Goal: Book appointment/travel/reservation

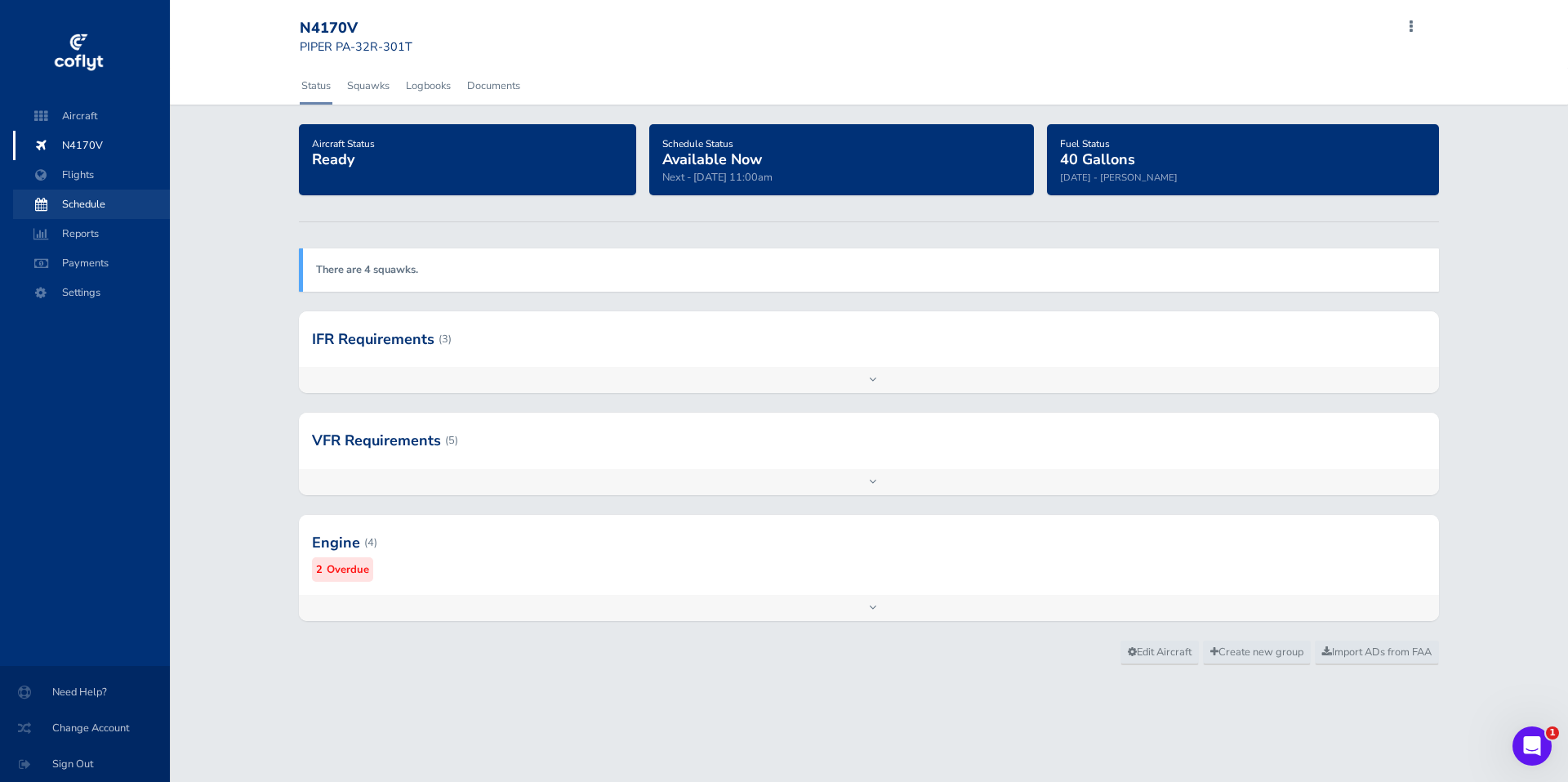
click at [91, 200] on span "Schedule" at bounding box center [91, 204] width 124 height 29
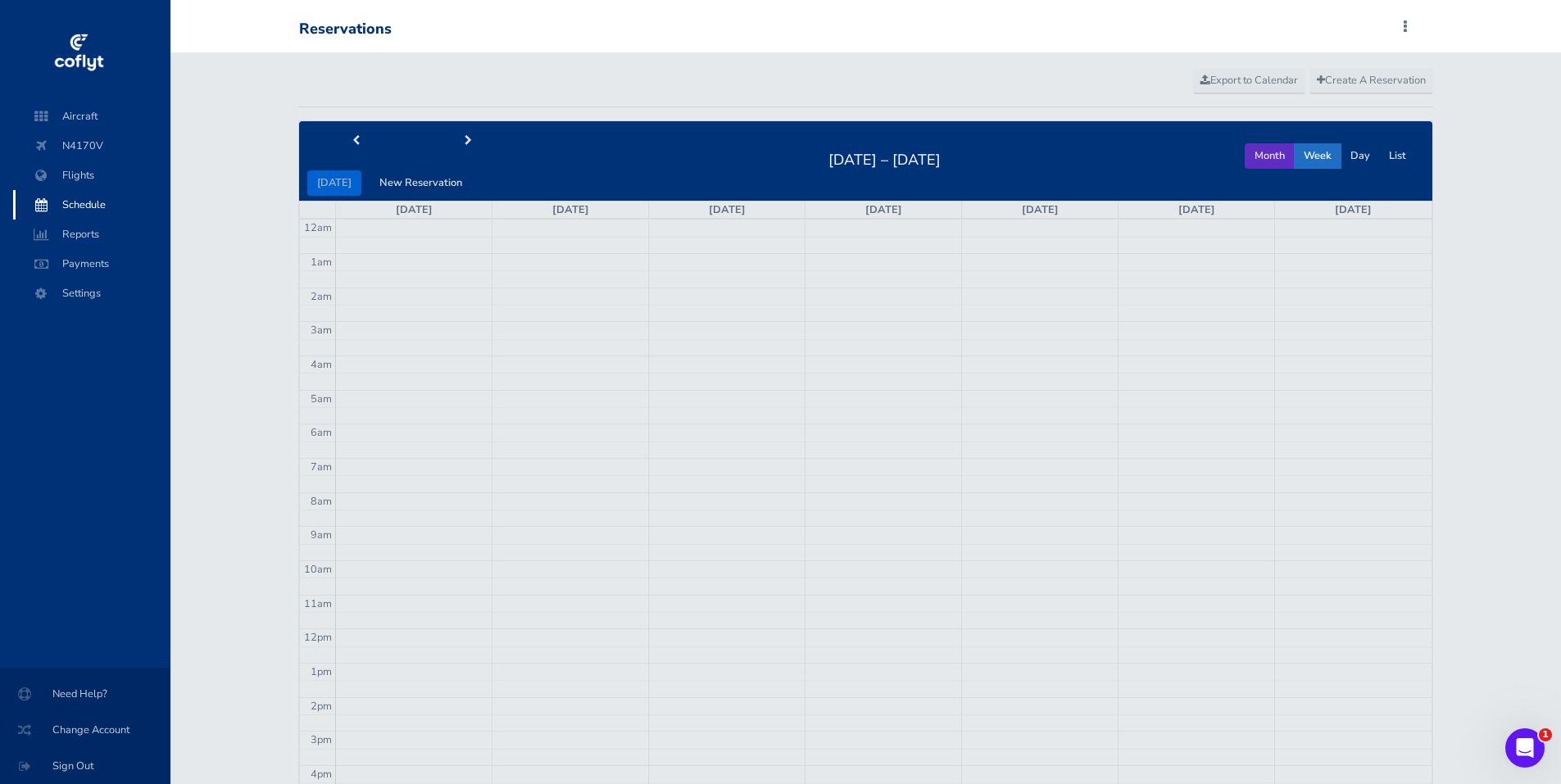
click at [1279, 152] on button "Month" at bounding box center [1270, 155] width 50 height 25
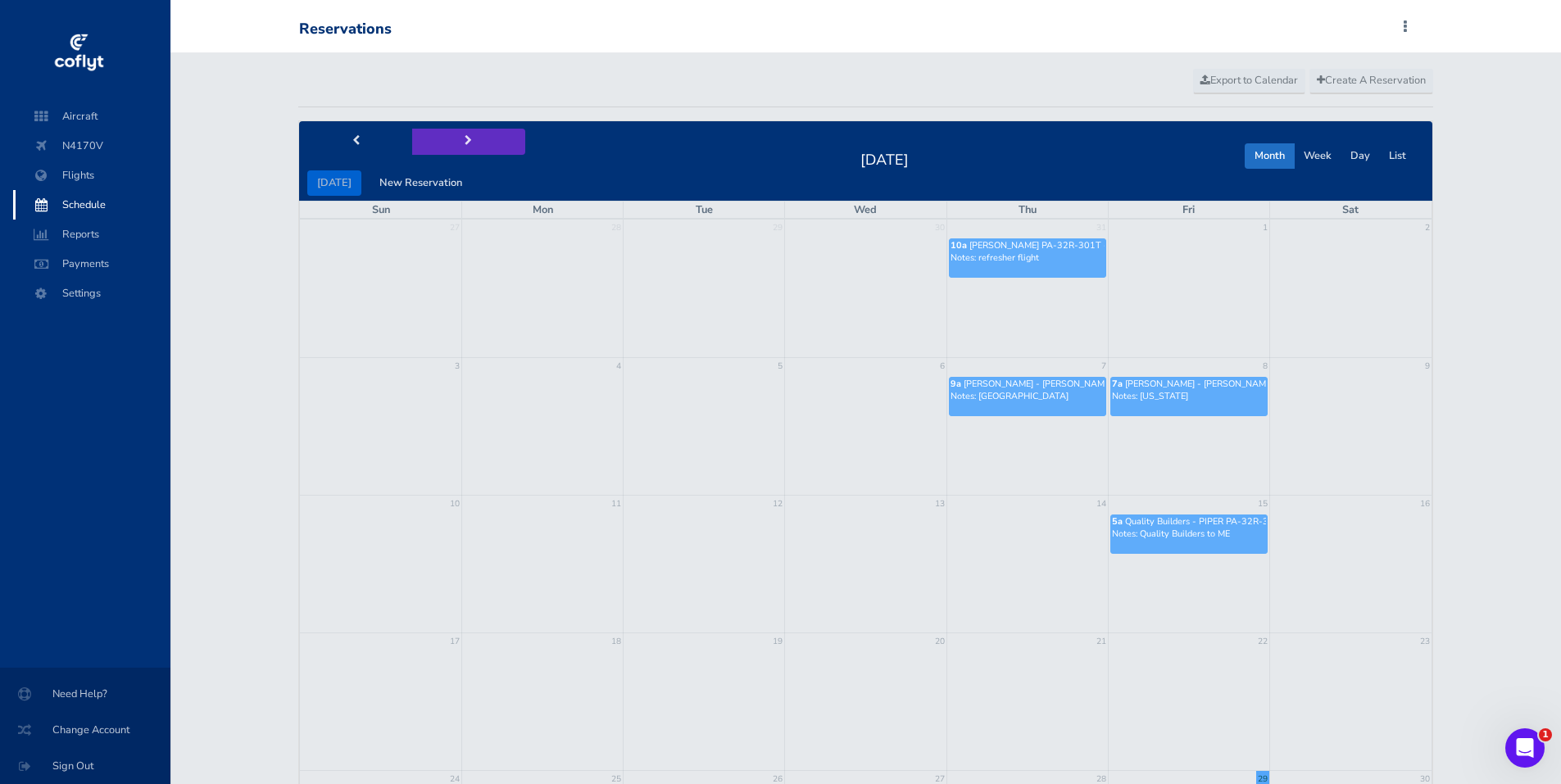
click at [468, 138] on button "next" at bounding box center [469, 141] width 113 height 25
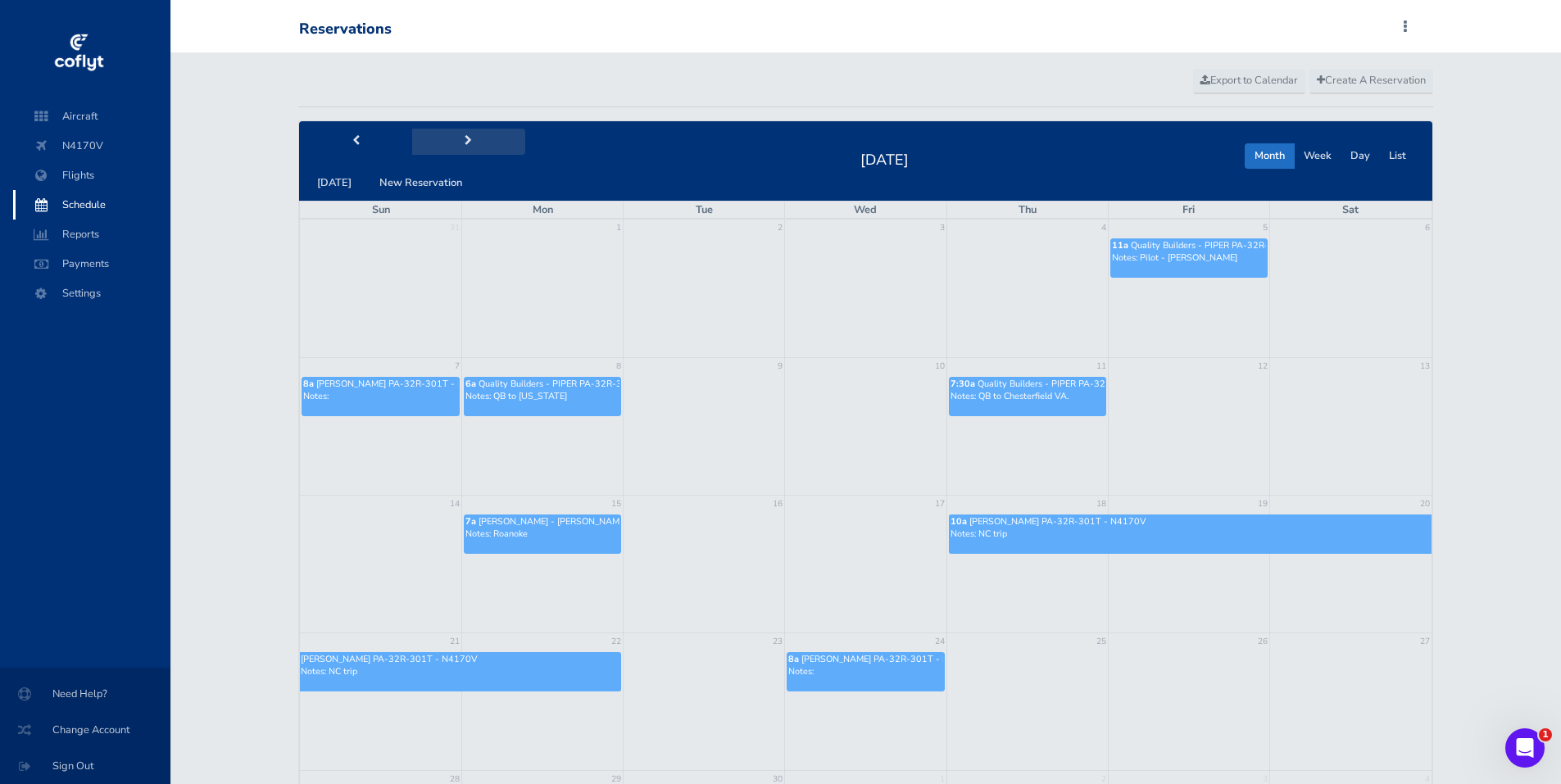
scroll to position [82, 0]
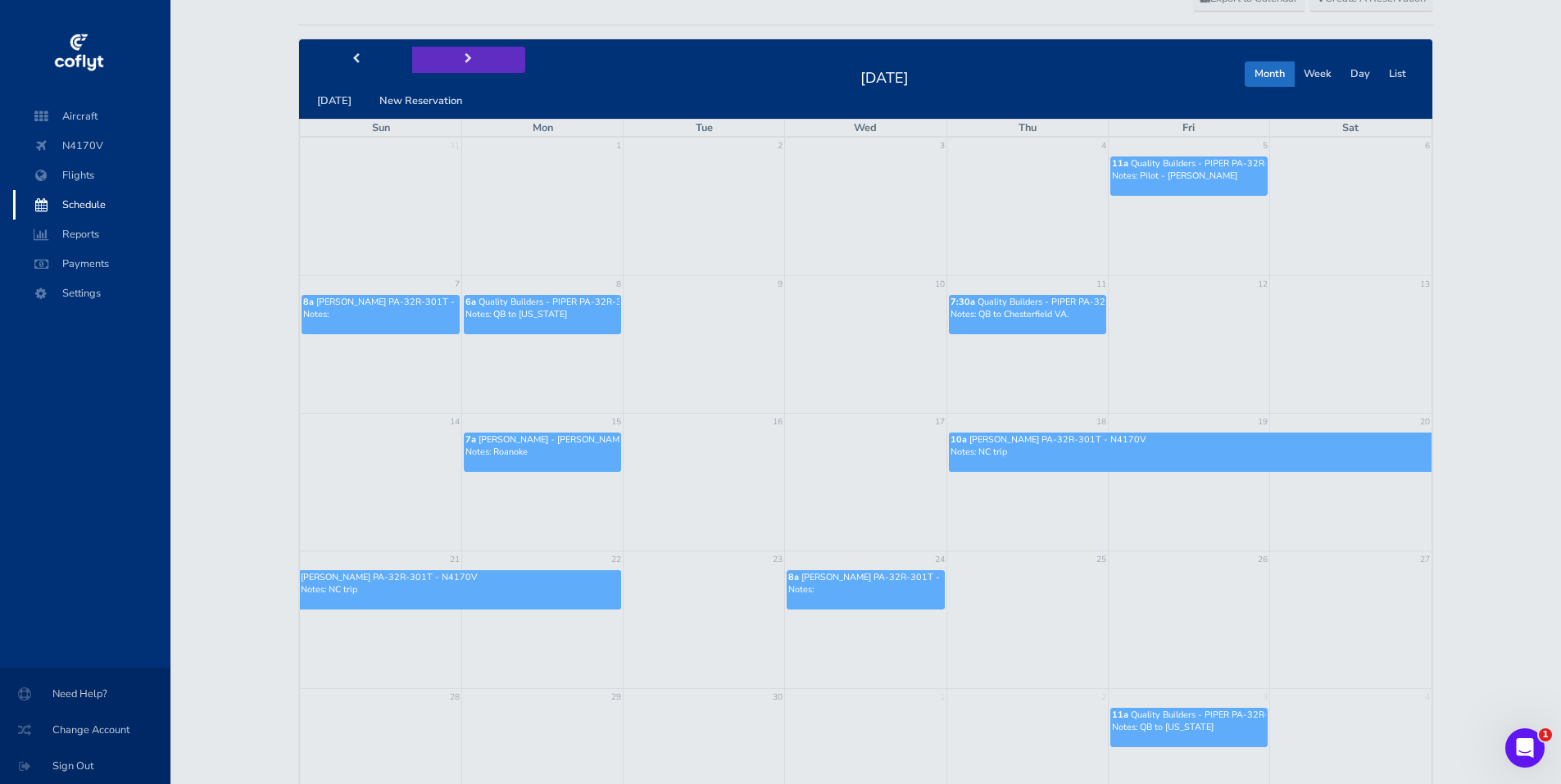
click at [472, 58] on button "next" at bounding box center [469, 59] width 113 height 25
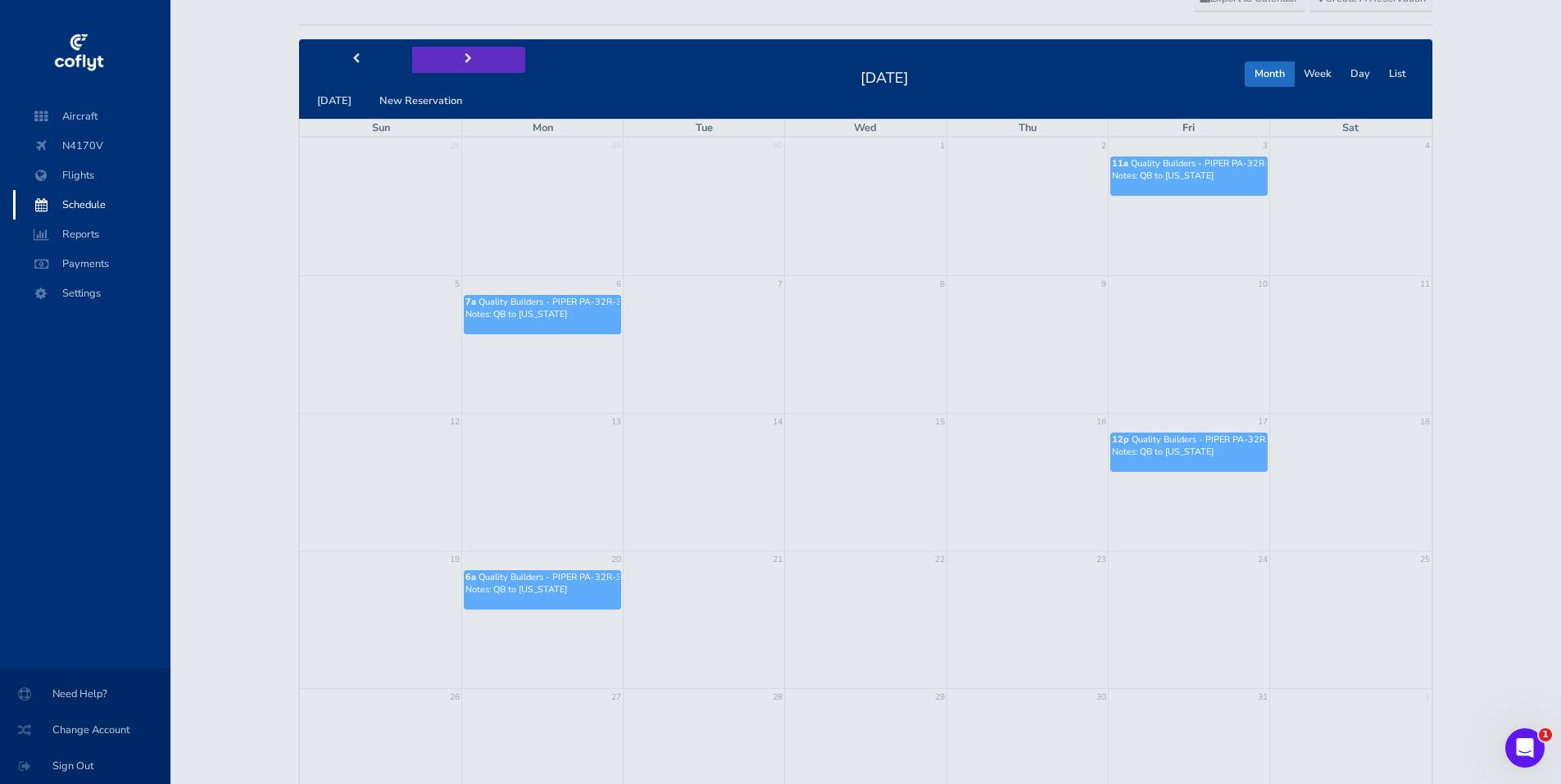
click at [472, 58] on button "next" at bounding box center [469, 59] width 113 height 25
